Goal: Navigation & Orientation: Find specific page/section

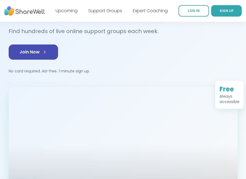
scroll to position [7, 0]
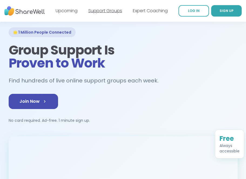
click at [115, 9] on link "Support Groups" at bounding box center [105, 11] width 34 height 6
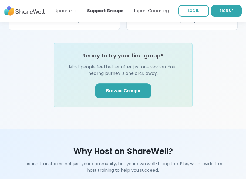
scroll to position [799, 0]
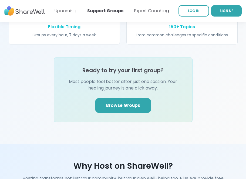
click at [129, 102] on span "Browse Groups" at bounding box center [123, 105] width 34 height 6
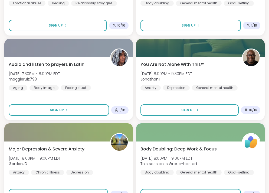
scroll to position [1298, 0]
